Goal: Book appointment/travel/reservation

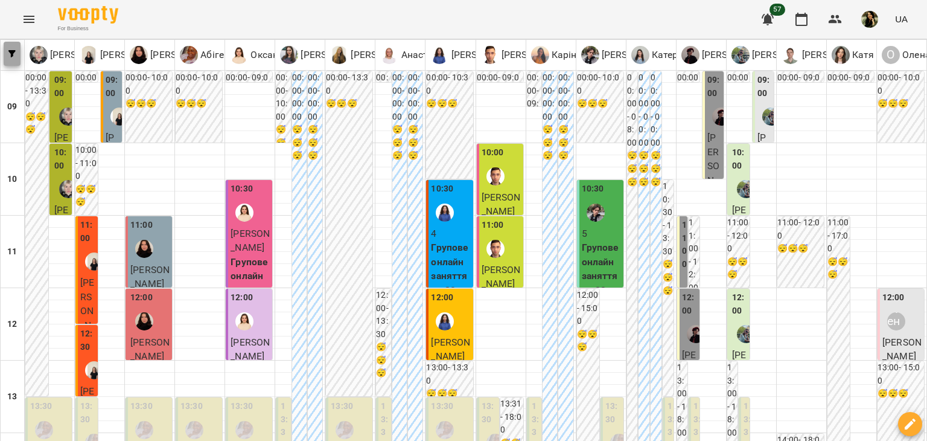
click at [7, 53] on span "button" at bounding box center [12, 53] width 17 height 7
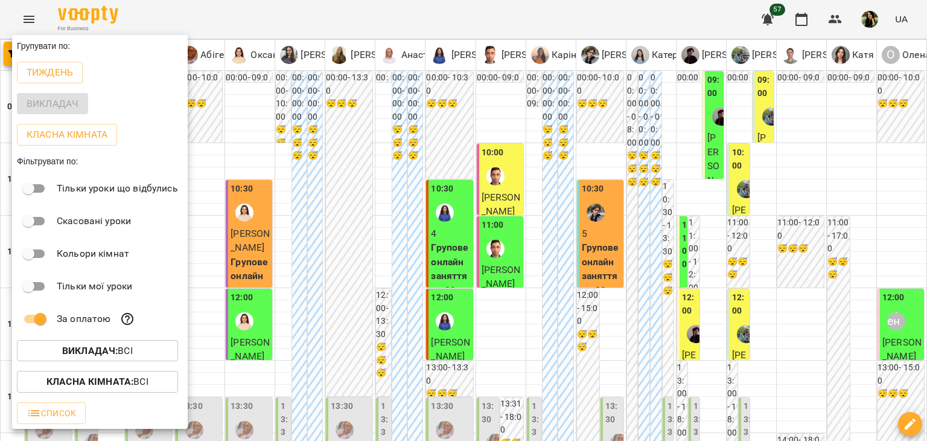
click at [655, 404] on div at bounding box center [463, 220] width 927 height 441
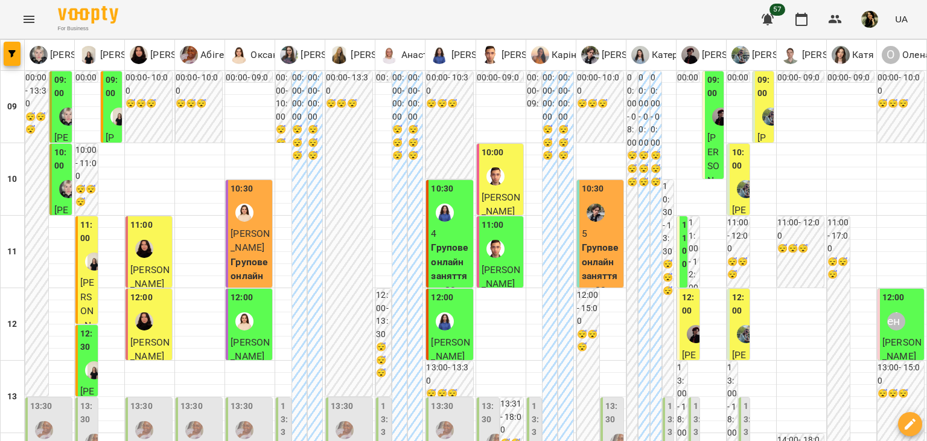
click at [155, 244] on div at bounding box center [144, 249] width 28 height 28
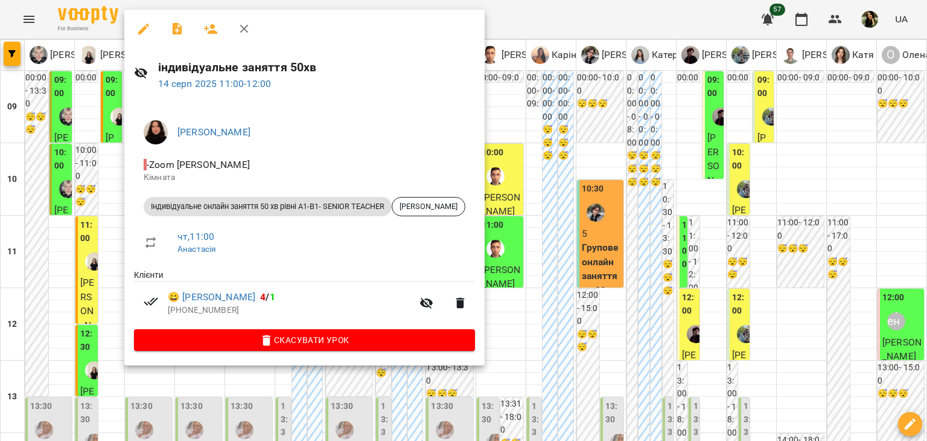
click at [115, 212] on div at bounding box center [463, 220] width 927 height 441
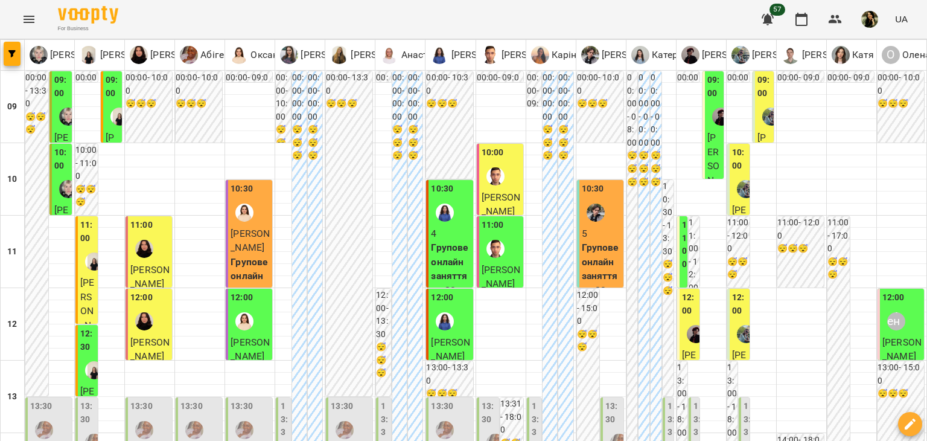
click at [257, 230] on span "[PERSON_NAME]" at bounding box center [250, 241] width 39 height 26
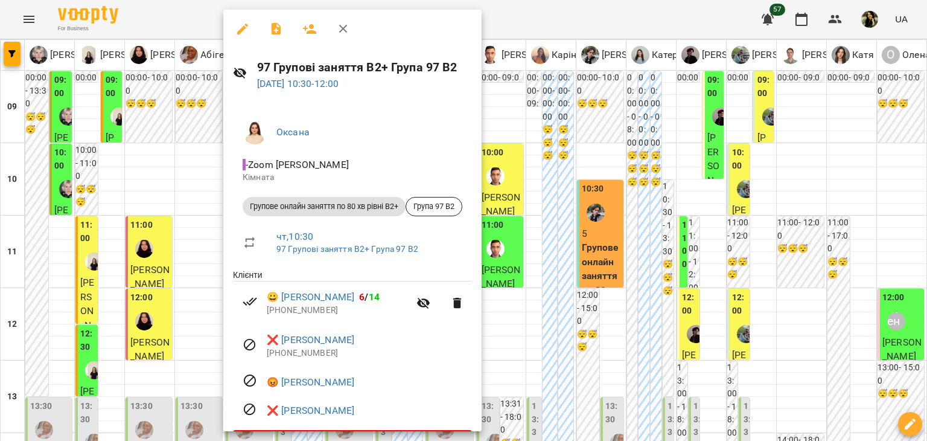
scroll to position [36, 0]
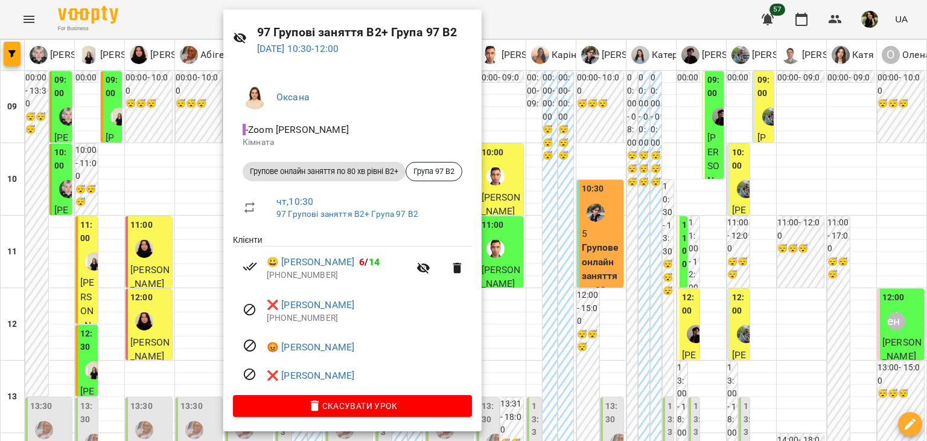
click at [185, 171] on div at bounding box center [463, 220] width 927 height 441
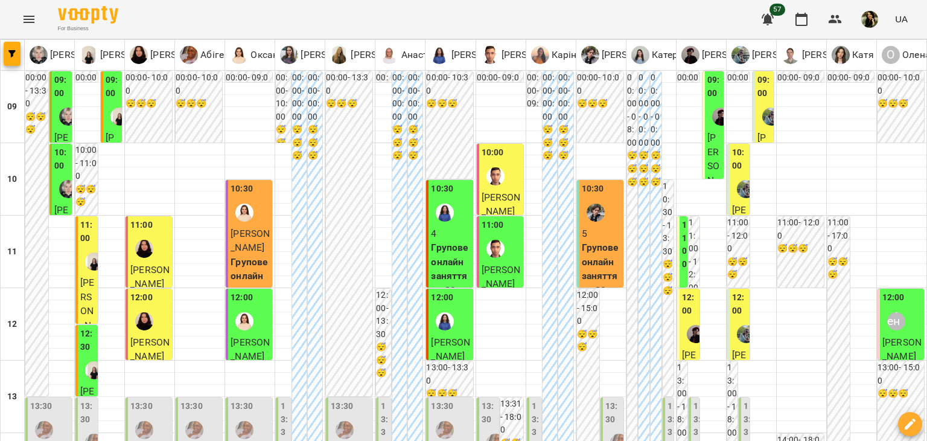
click at [153, 264] on span "[PERSON_NAME]" at bounding box center [149, 277] width 39 height 26
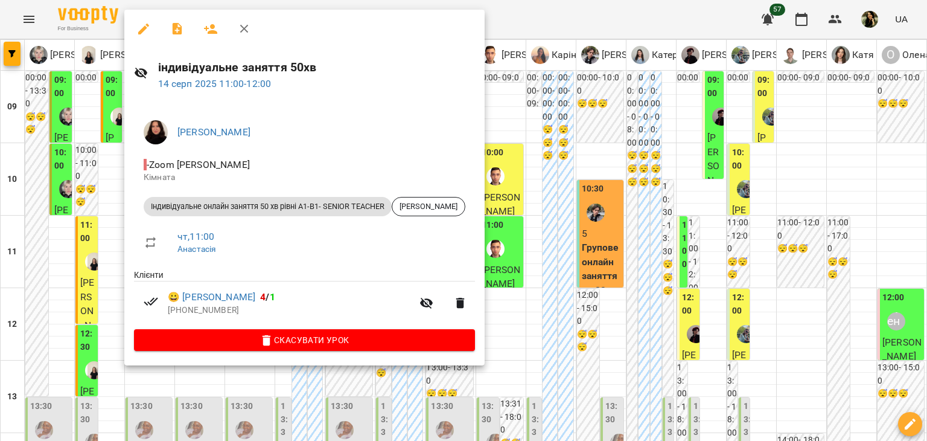
click at [613, 364] on div at bounding box center [463, 220] width 927 height 441
